Goal: Task Accomplishment & Management: Use online tool/utility

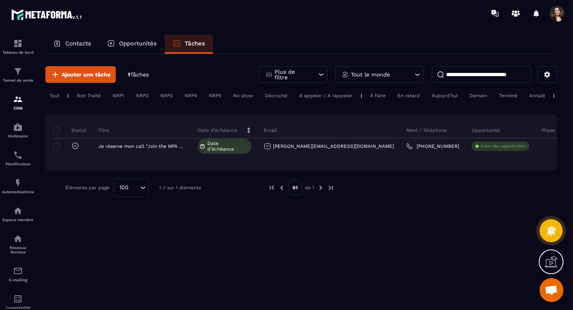
scroll to position [1809, 0]
click at [16, 192] on p "Automatisations" at bounding box center [18, 191] width 32 height 4
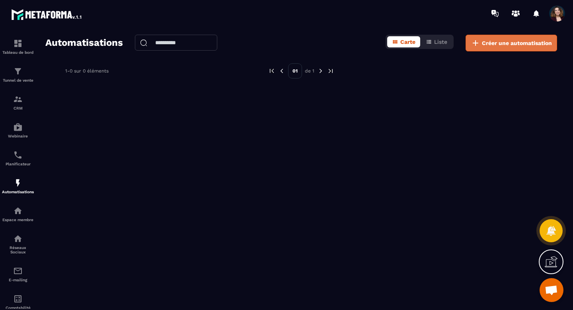
click at [484, 43] on span "Créer une automatisation" at bounding box center [517, 43] width 70 height 8
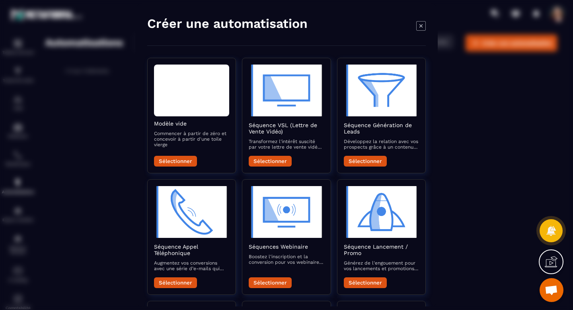
click at [20, 133] on div "Modal window" at bounding box center [286, 155] width 573 height 310
click at [420, 24] on icon "Modal window" at bounding box center [421, 26] width 10 height 10
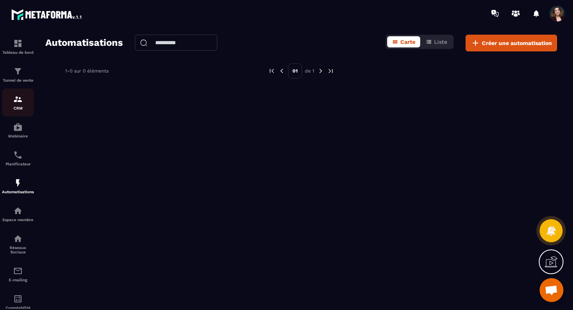
click at [16, 97] on img at bounding box center [18, 99] width 10 height 10
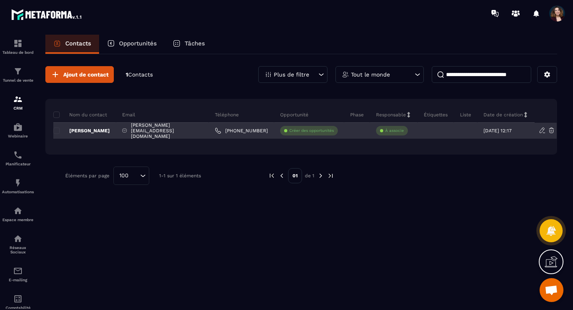
click at [78, 131] on p "[PERSON_NAME]" at bounding box center [81, 130] width 57 height 6
